Goal: Task Accomplishment & Management: Manage account settings

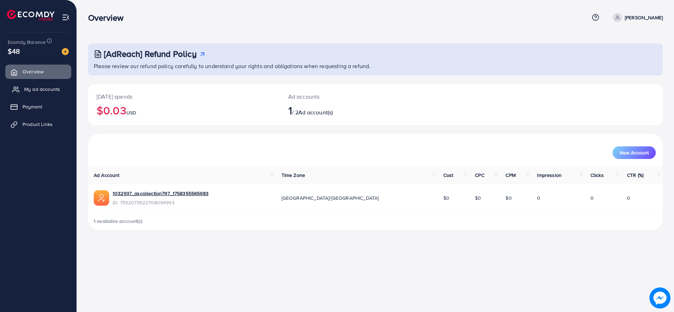
click at [50, 88] on span "My ad accounts" at bounding box center [42, 89] width 36 height 7
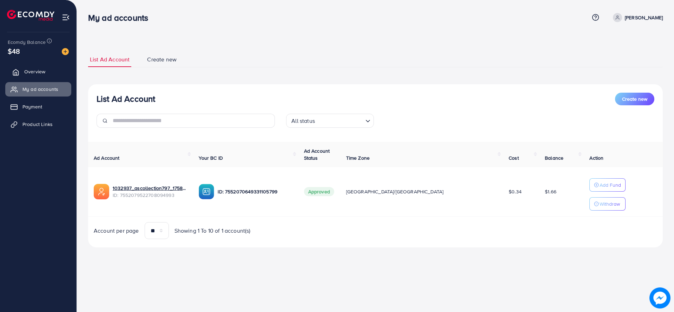
click at [20, 75] on link "Overview" at bounding box center [38, 72] width 66 height 14
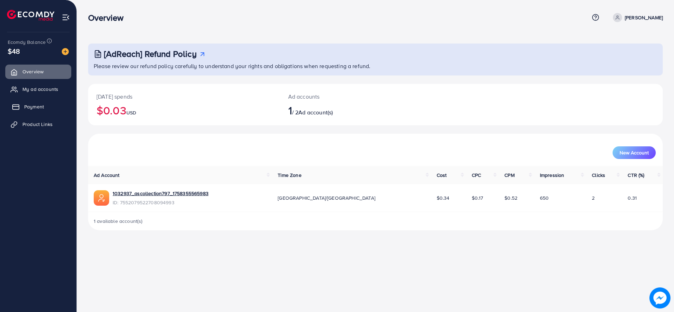
click at [27, 106] on span "Payment" at bounding box center [34, 106] width 20 height 7
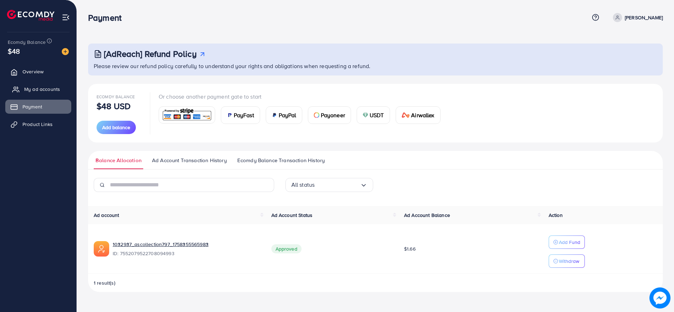
click at [29, 92] on span "My ad accounts" at bounding box center [42, 89] width 36 height 7
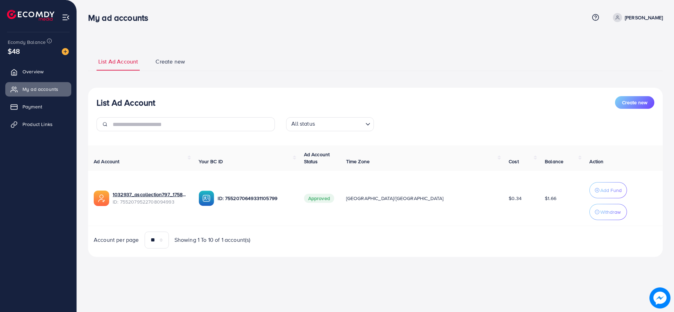
click at [21, 54] on div "$48" at bounding box center [38, 51] width 61 height 10
click at [40, 20] on img at bounding box center [30, 15] width 47 height 11
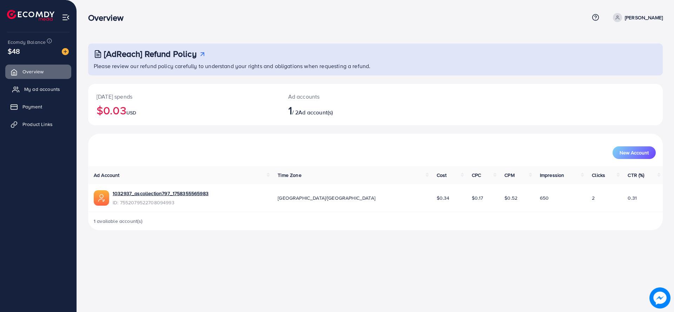
click at [21, 88] on link "My ad accounts" at bounding box center [38, 89] width 66 height 14
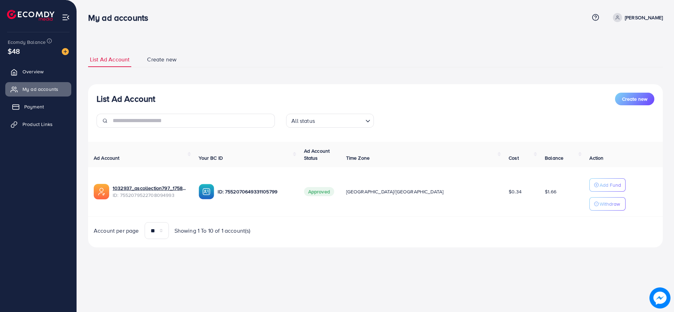
click at [35, 103] on span "Payment" at bounding box center [34, 106] width 20 height 7
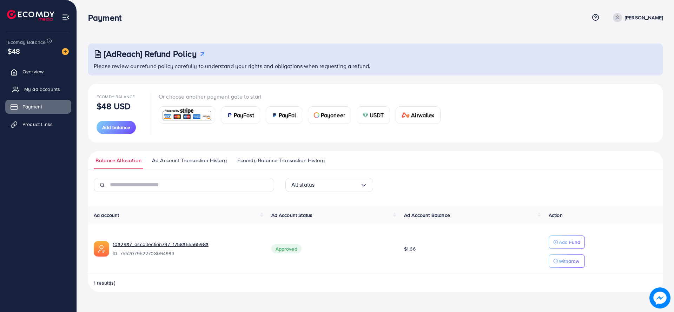
click at [33, 83] on link "My ad accounts" at bounding box center [38, 89] width 66 height 14
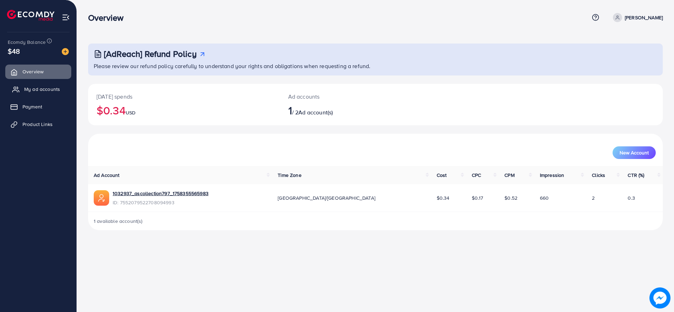
click at [59, 94] on link "My ad accounts" at bounding box center [38, 89] width 66 height 14
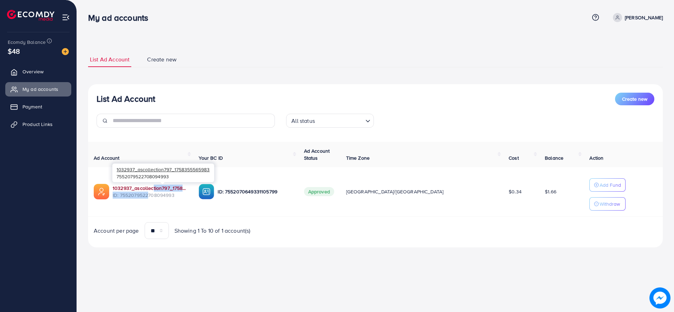
drag, startPoint x: 150, startPoint y: 194, endPoint x: 151, endPoint y: 190, distance: 4.4
click at [151, 190] on div "1032937_ascollection797_1758355565983 ID: 7552079522708094993" at bounding box center [150, 192] width 75 height 14
click at [151, 190] on link "1032937_ascollection797_1758355565983" at bounding box center [150, 188] width 75 height 7
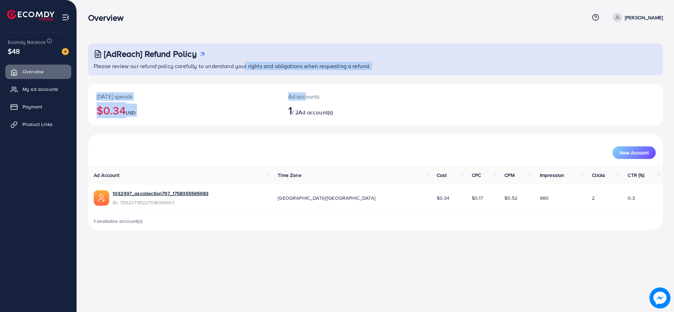
drag, startPoint x: 304, startPoint y: 82, endPoint x: 243, endPoint y: 67, distance: 62.8
click at [243, 67] on div "[AdReach] Refund Policy Please review our refund policy carefully to understand…" at bounding box center [375, 137] width 575 height 187
click at [246, 100] on p "[DATE] spends" at bounding box center [184, 96] width 175 height 8
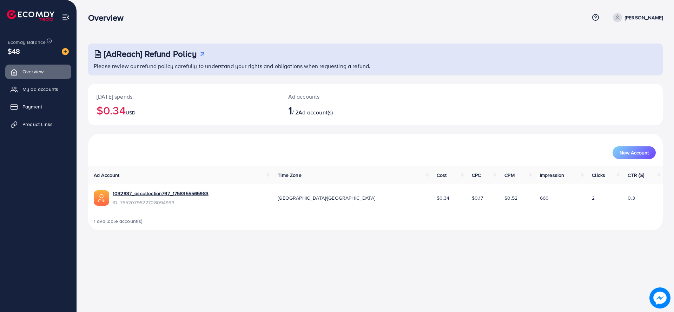
drag, startPoint x: 364, startPoint y: 19, endPoint x: 674, endPoint y: -24, distance: 312.2
click at [674, 0] on html "Overview Help Center Contact Support Plans and Pricing Term and policy About Us…" at bounding box center [337, 156] width 674 height 312
